Goal: Task Accomplishment & Management: Manage account settings

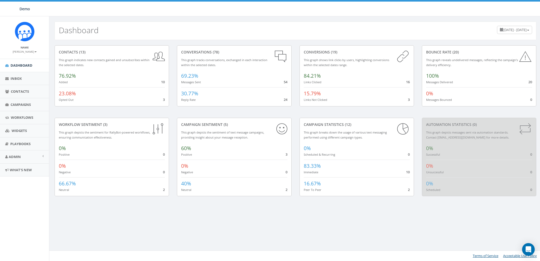
click at [28, 51] on small "[PERSON_NAME]" at bounding box center [25, 52] width 24 height 4
click at [26, 65] on link "Sign Out" at bounding box center [27, 66] width 42 height 7
